Goal: Information Seeking & Learning: Learn about a topic

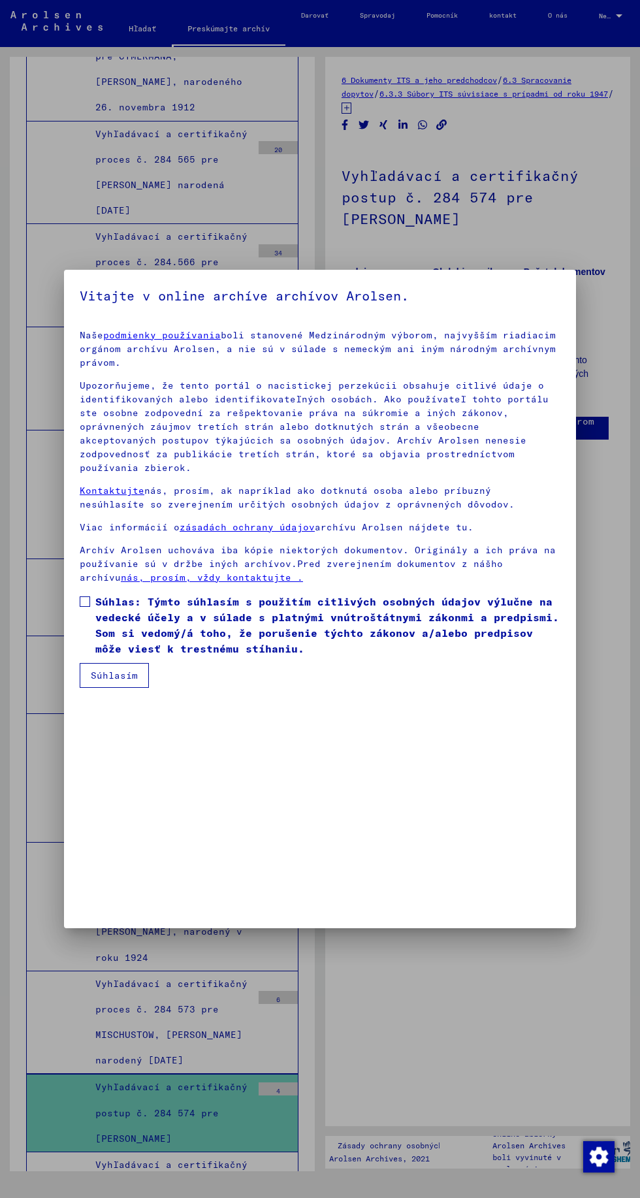
scroll to position [278, 0]
click at [63, 826] on div at bounding box center [320, 599] width 640 height 1198
click at [83, 607] on span at bounding box center [85, 601] width 10 height 10
click at [91, 688] on button "Súhlasím" at bounding box center [114, 675] width 69 height 25
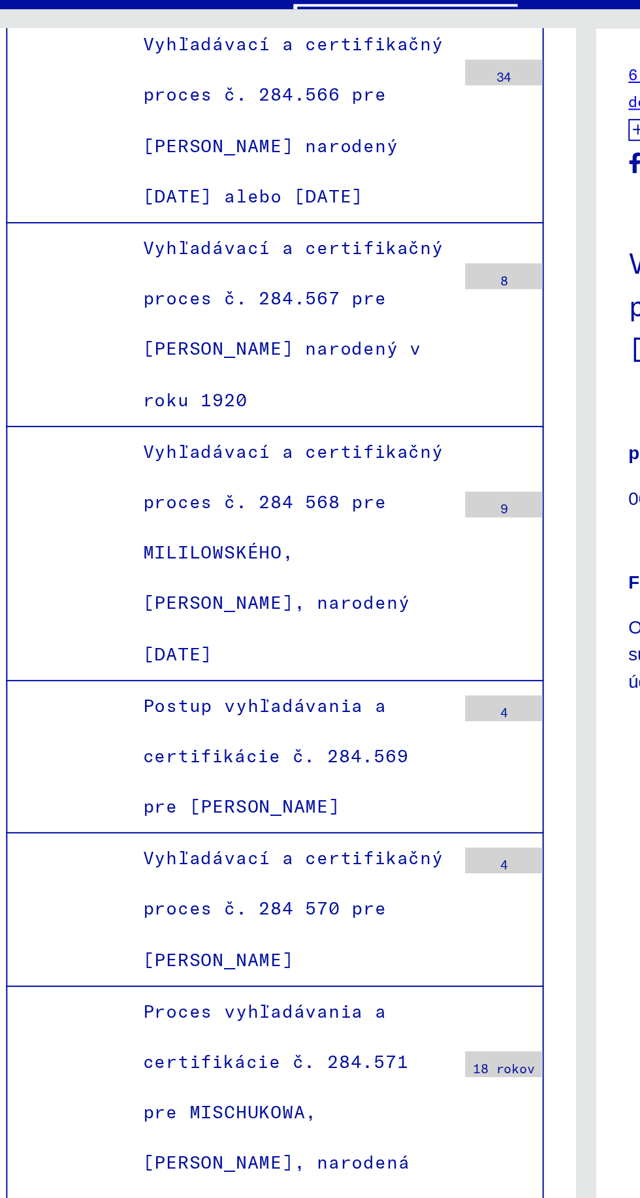
scroll to position [14991, 0]
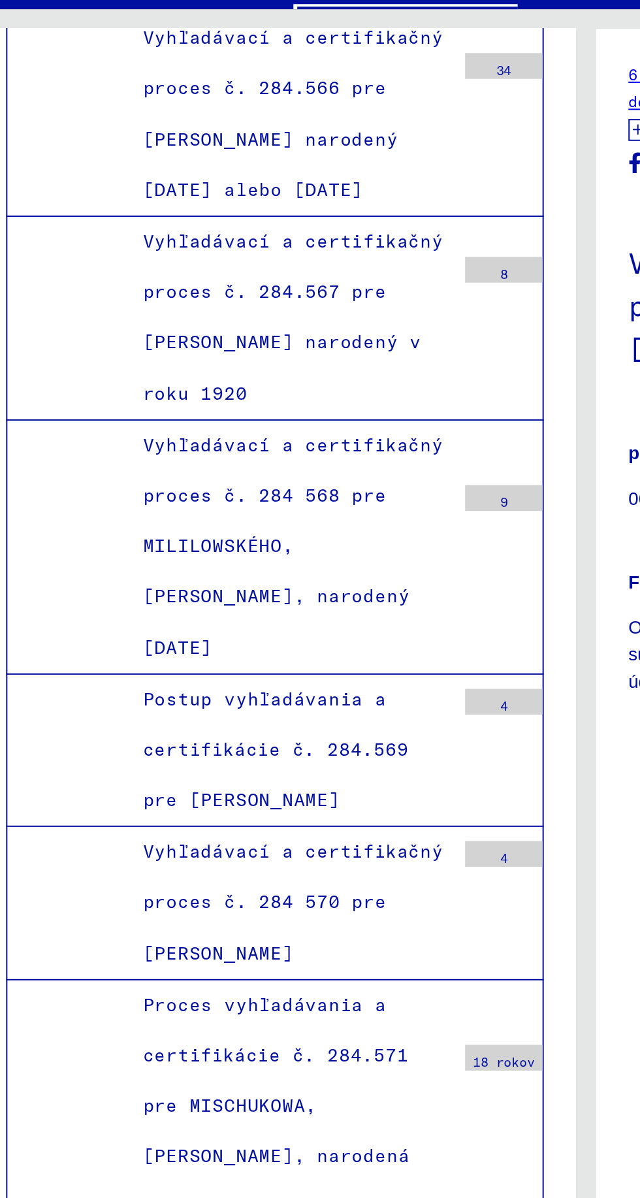
click at [105, 803] on font "Vyhľadávací a certifikačný proces č. 284 573 pre MISCHUSTOW, [PERSON_NAME] naro…" at bounding box center [171, 847] width 152 height 89
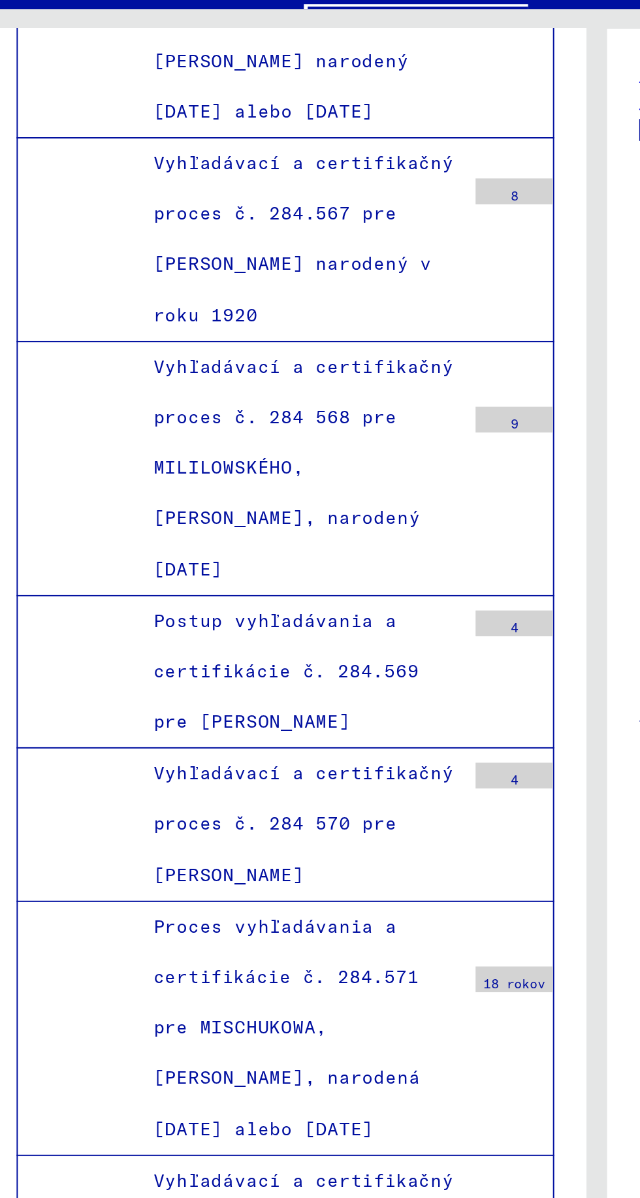
click at [114, 866] on font "Vyhľadávací a certifikačný postup č. 284 574 pre [PERSON_NAME]" at bounding box center [171, 897] width 152 height 63
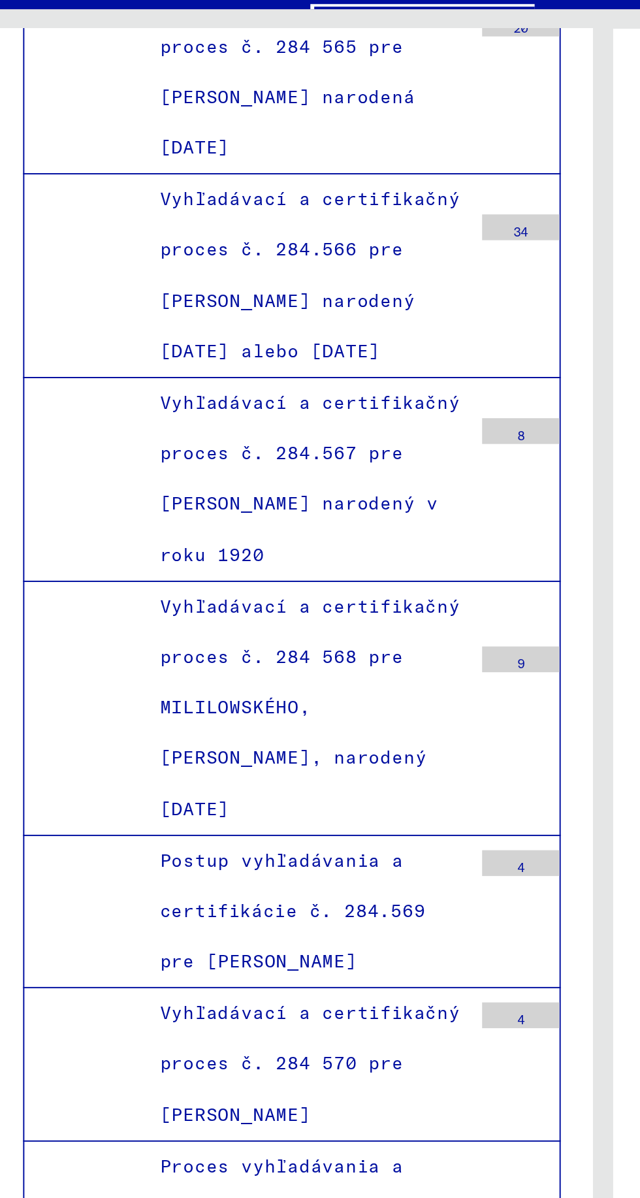
click at [95, 627] on font "Proces vyhľadávania a certifikácie č. 284.571 pre MISCHUKOWA, [PERSON_NAME], na…" at bounding box center [162, 684] width 135 height 114
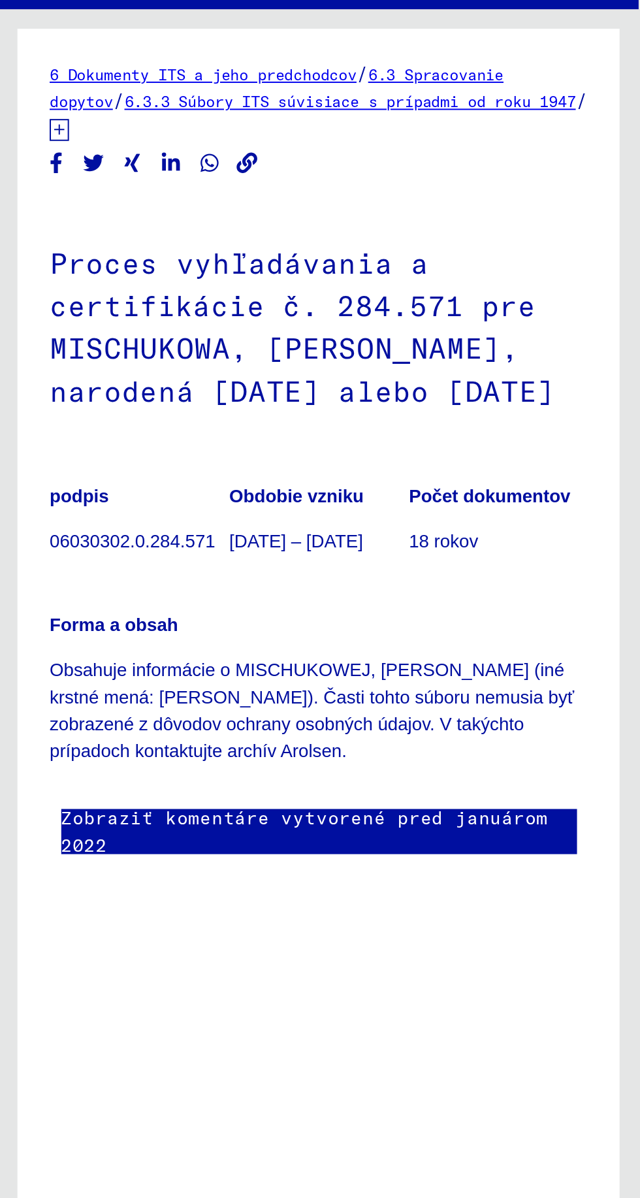
click at [523, 311] on font "18 rokov" at bounding box center [540, 316] width 35 height 10
click at [413, 299] on figure "podpis 06030302.0.284.571" at bounding box center [386, 307] width 90 height 59
click at [341, 310] on p "06030302.0.284.571" at bounding box center [386, 317] width 90 height 14
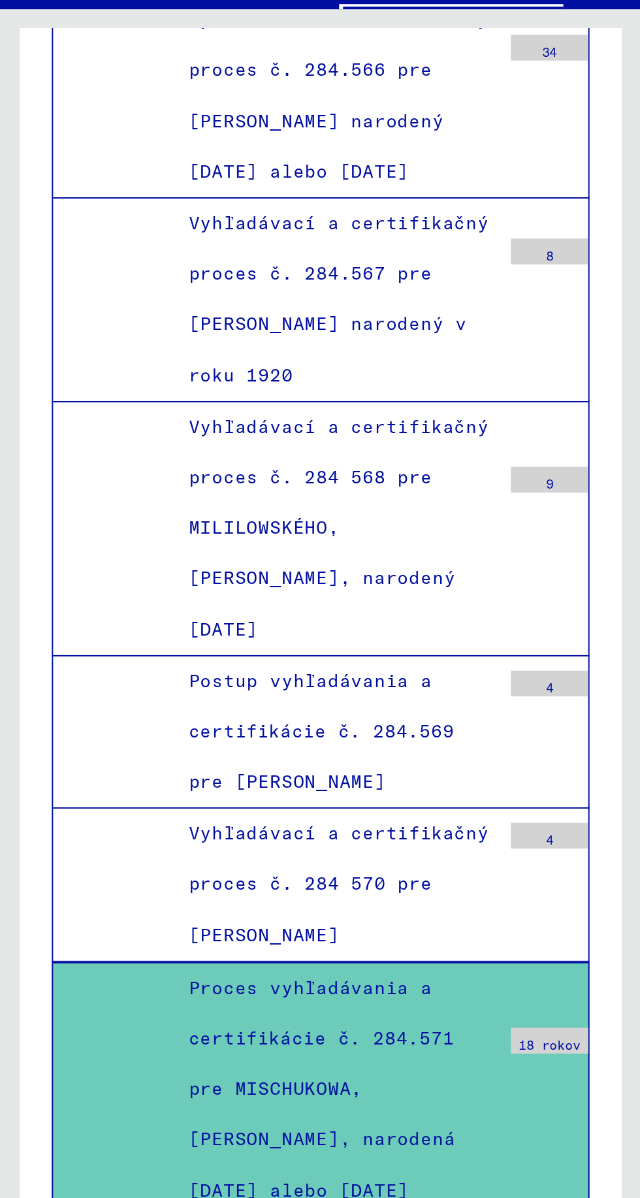
click at [176, 890] on div "Vyhľadávací a certifikačný postup č. 284 574 pre [PERSON_NAME]" at bounding box center [169, 928] width 167 height 77
